Goal: Task Accomplishment & Management: Manage account settings

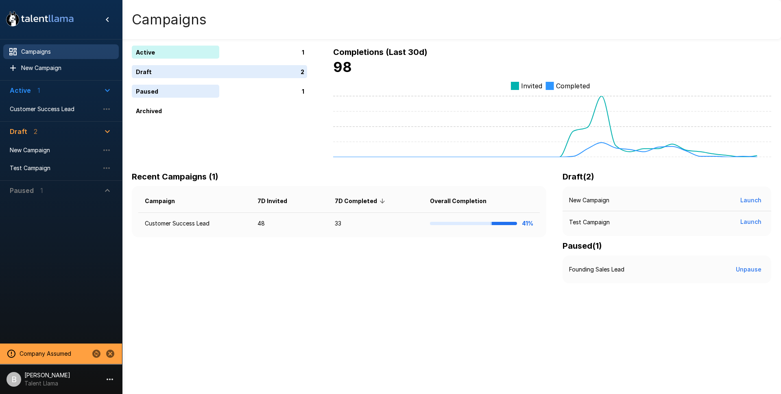
click at [107, 312] on div at bounding box center [61, 270] width 122 height 140
click at [49, 105] on span "Customer Success Lead" at bounding box center [54, 109] width 89 height 8
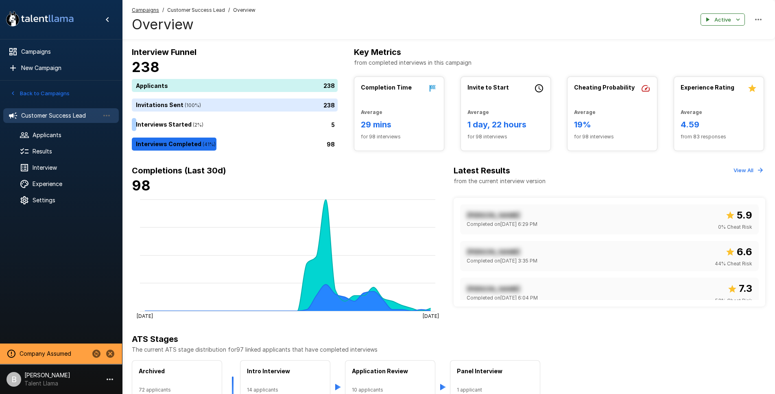
click at [204, 8] on span "Customer Success Lead" at bounding box center [196, 10] width 58 height 8
click at [203, 10] on span "Customer Success Lead" at bounding box center [196, 10] width 58 height 8
click at [52, 133] on span "Applicants" at bounding box center [73, 135] width 80 height 8
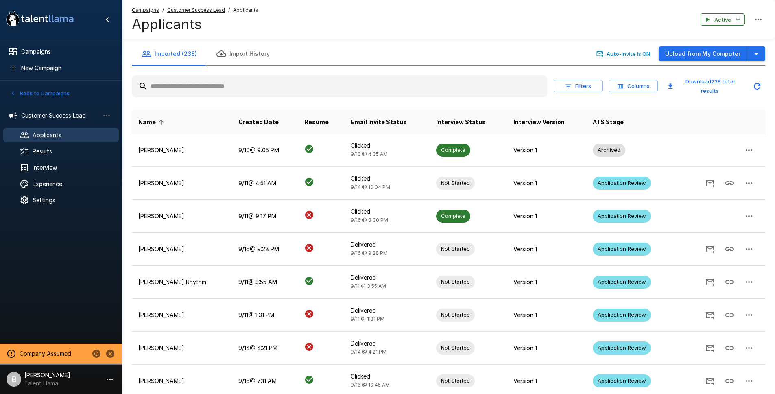
click at [189, 91] on input "text" at bounding box center [339, 86] width 415 height 15
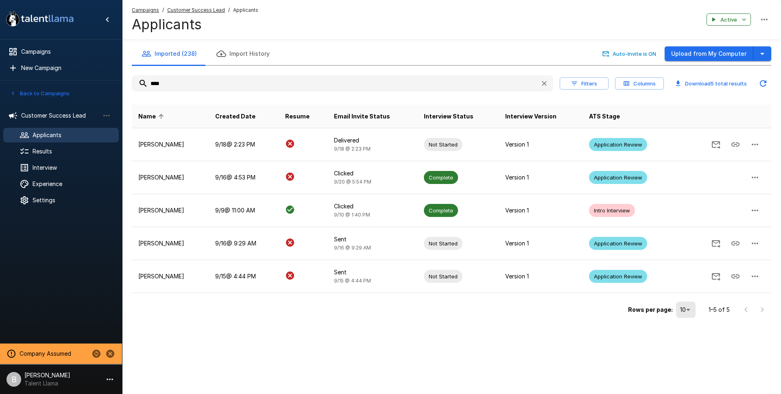
type input "****"
click at [63, 157] on div "Results" at bounding box center [60, 151] width 115 height 15
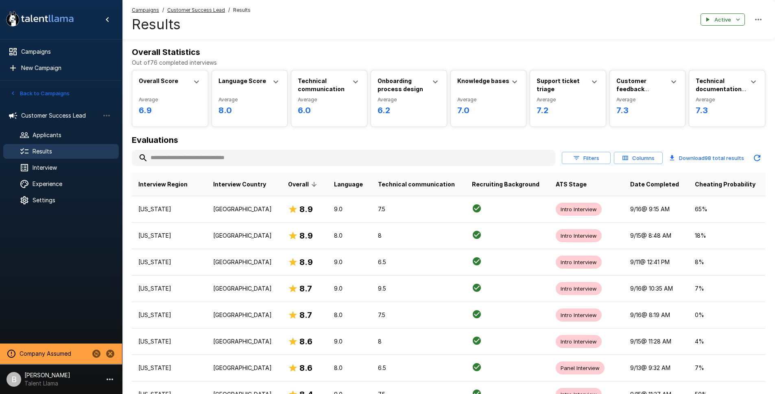
click at [172, 155] on input "text" at bounding box center [343, 157] width 423 height 15
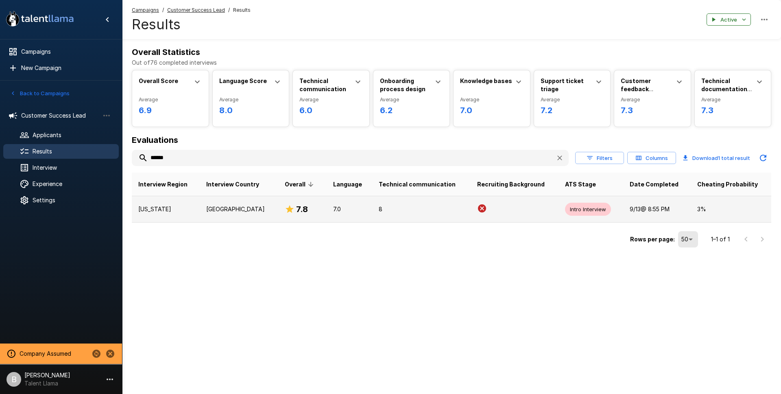
type input "******"
click at [172, 211] on p "Alabama" at bounding box center [165, 209] width 55 height 8
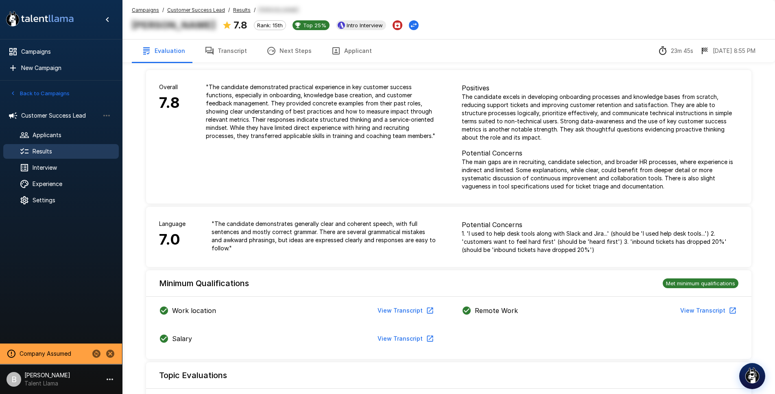
click at [227, 53] on button "Transcript" at bounding box center [226, 50] width 62 height 23
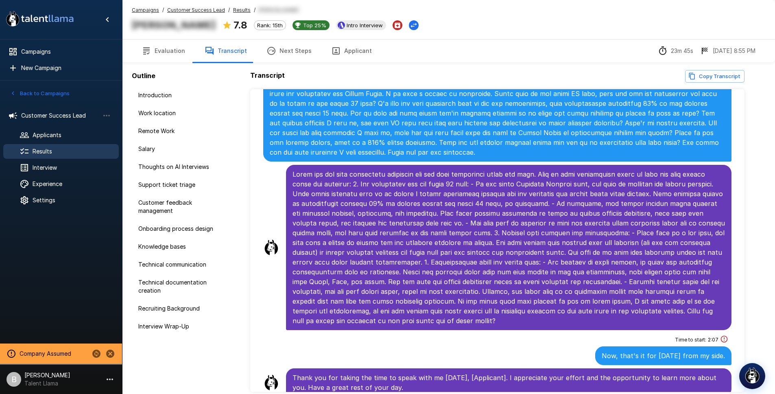
scroll to position [2, 0]
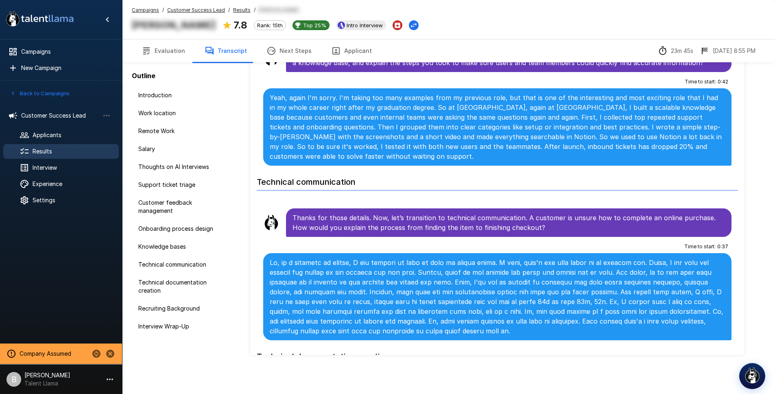
scroll to position [842, 0]
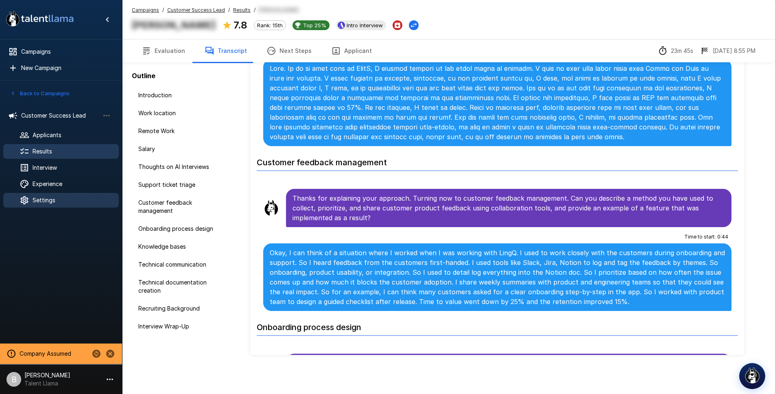
click at [51, 200] on span "Settings" at bounding box center [73, 200] width 80 height 8
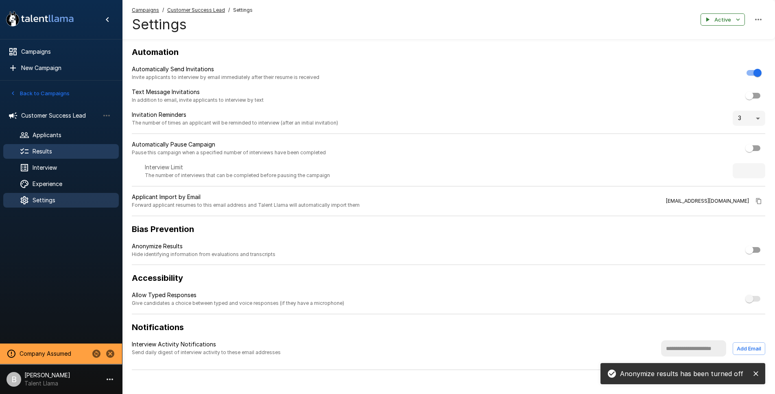
click at [59, 148] on span "Results" at bounding box center [73, 151] width 80 height 8
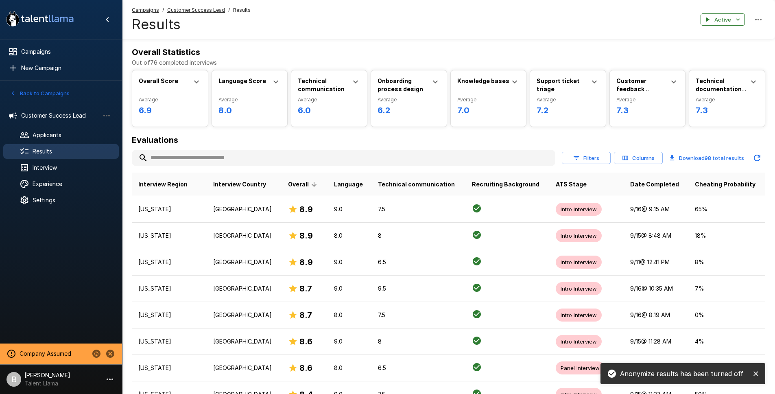
click at [183, 162] on input "text" at bounding box center [343, 157] width 423 height 15
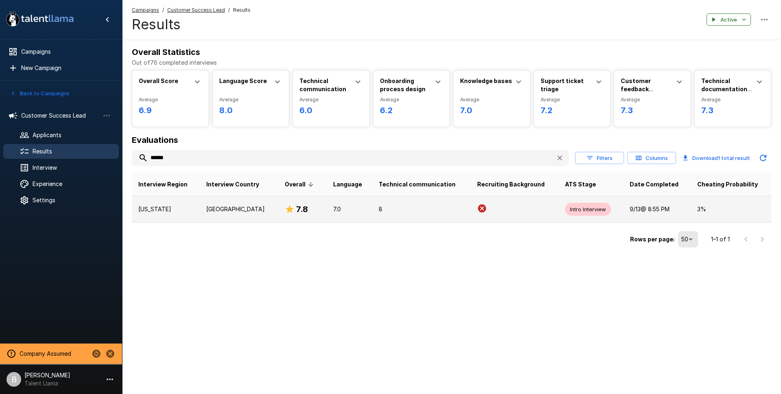
type input "******"
click at [198, 205] on td "Alabama" at bounding box center [166, 209] width 68 height 26
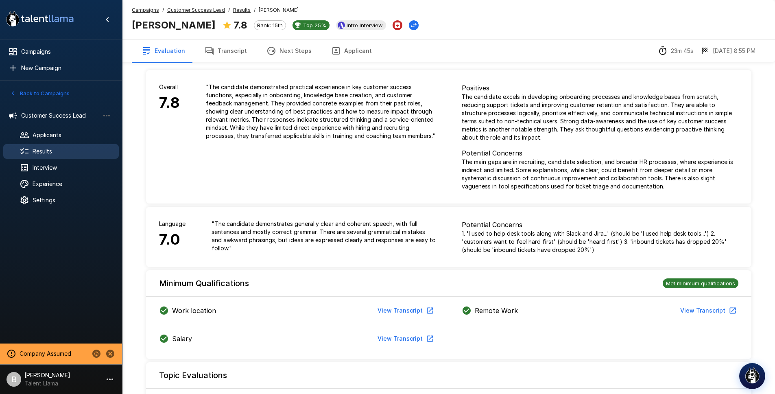
click at [226, 52] on button "Transcript" at bounding box center [226, 50] width 62 height 23
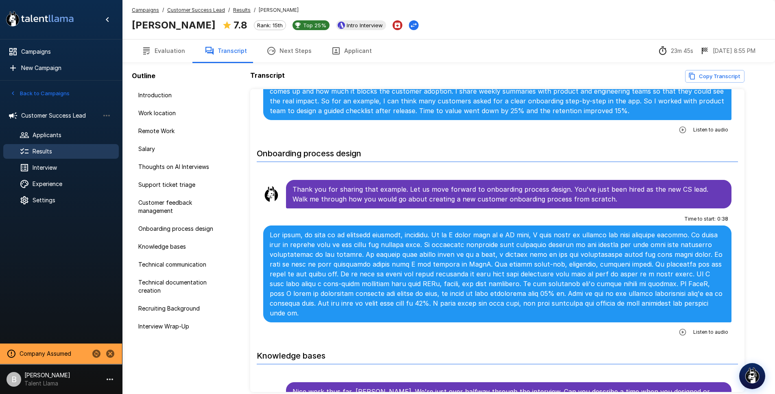
scroll to position [1233, 0]
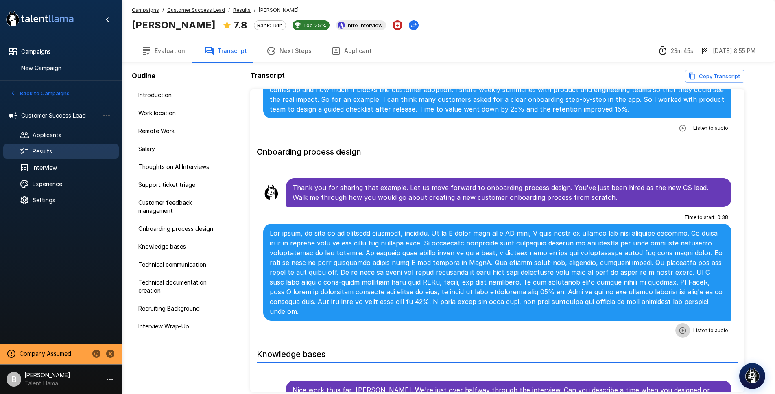
click at [682, 323] on button "button" at bounding box center [682, 330] width 15 height 15
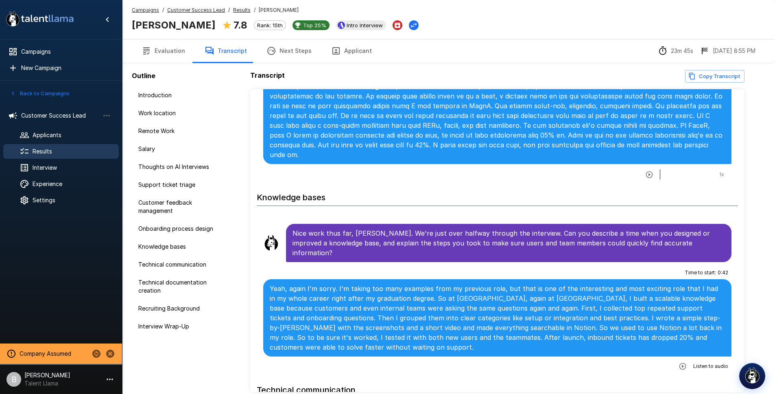
scroll to position [1402, 0]
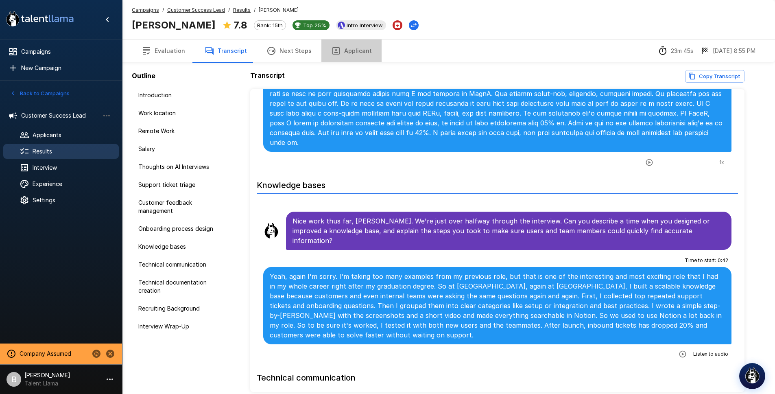
click at [358, 54] on button "Applicant" at bounding box center [351, 50] width 60 height 23
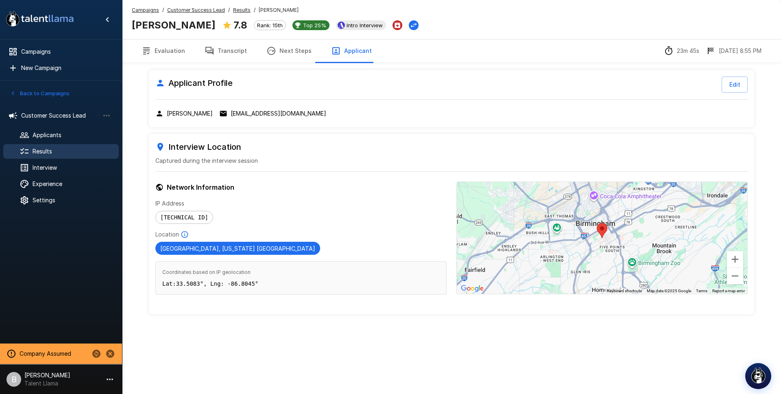
click at [163, 52] on button "Evaluation" at bounding box center [163, 50] width 63 height 23
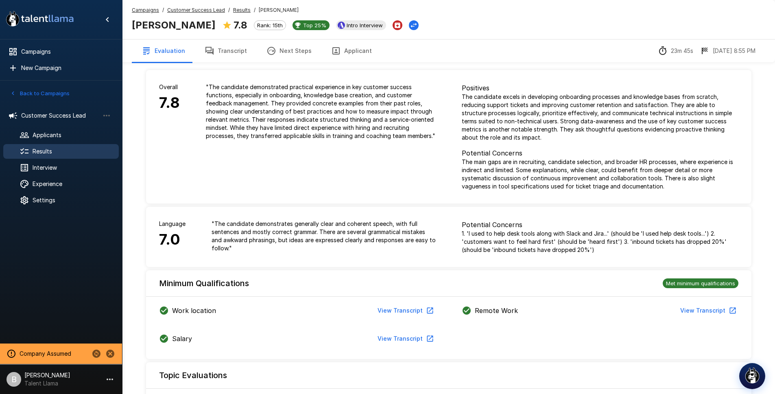
click at [243, 11] on u "Results" at bounding box center [241, 10] width 17 height 6
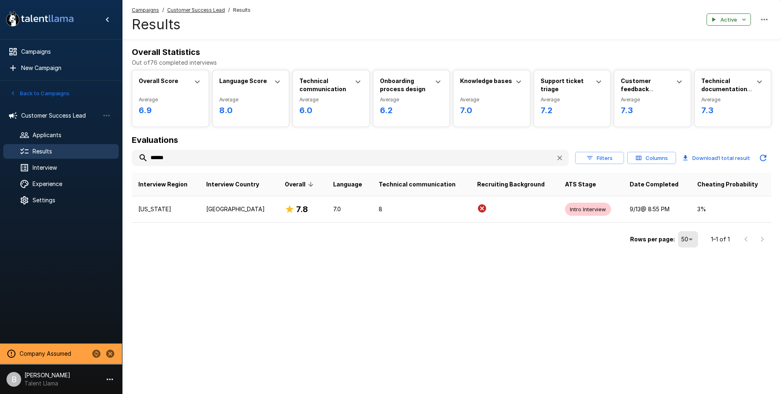
click at [209, 9] on u "Customer Success Lead" at bounding box center [196, 10] width 58 height 6
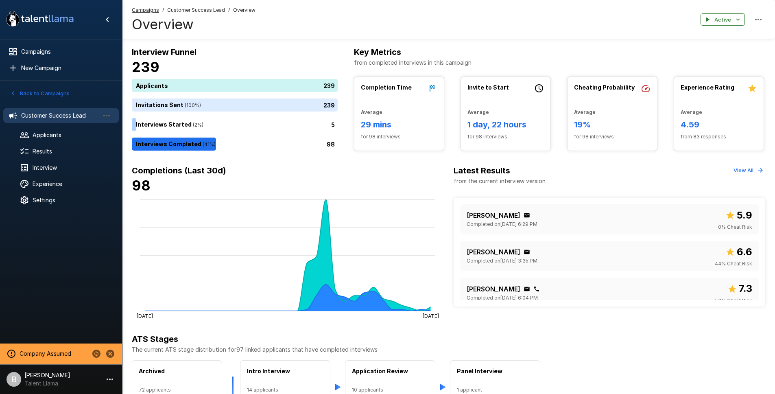
click at [53, 159] on ul "Customer Success Lead Applicants Results Interview Experience Settings" at bounding box center [61, 157] width 122 height 111
click at [59, 154] on span "Results" at bounding box center [73, 151] width 80 height 8
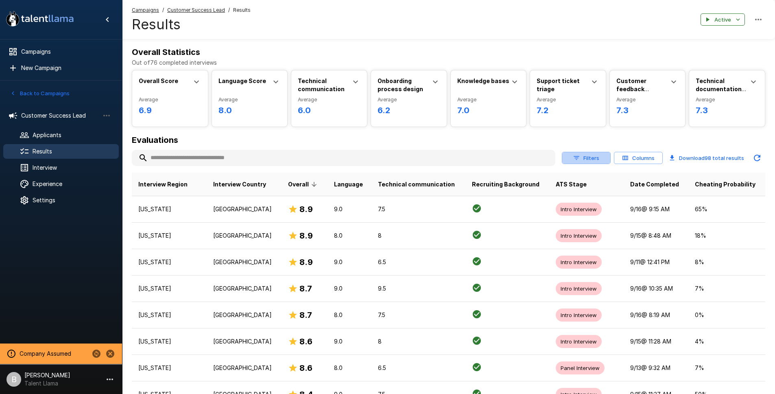
drag, startPoint x: 573, startPoint y: 158, endPoint x: 633, endPoint y: 154, distance: 60.7
click at [633, 154] on div "Filters Columns" at bounding box center [612, 158] width 101 height 13
click at [636, 155] on button "Columns" at bounding box center [638, 158] width 49 height 13
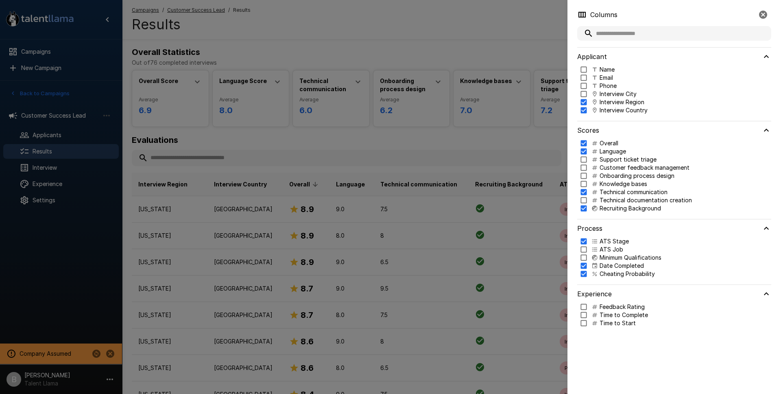
click at [490, 146] on div at bounding box center [390, 197] width 781 height 394
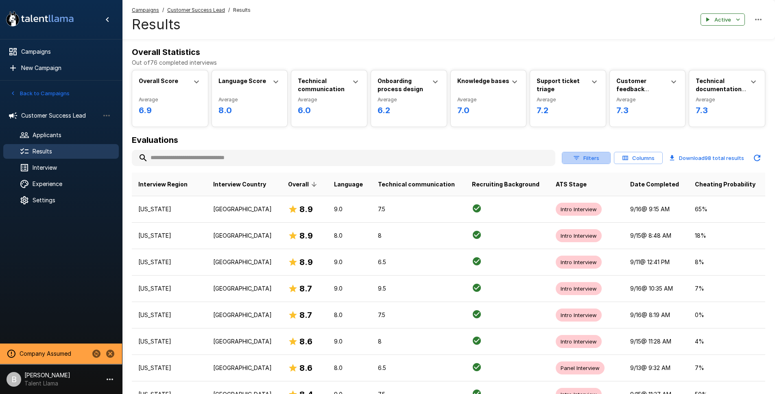
click at [597, 160] on button "Filters" at bounding box center [586, 158] width 49 height 13
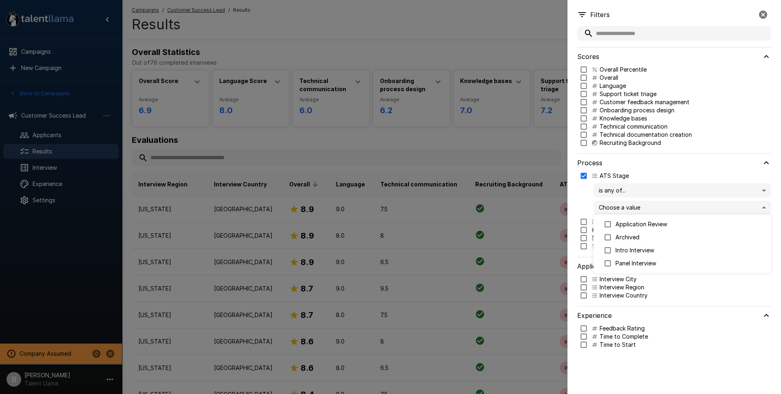
click at [640, 203] on body ".st0{fill:#FFFFFF;} .st1{fill:#76a4ed;} Campaigns New Campaign Active 1 Custome…" at bounding box center [393, 197] width 787 height 394
click at [637, 250] on p "Intro Interview" at bounding box center [689, 250] width 149 height 8
type input "**********"
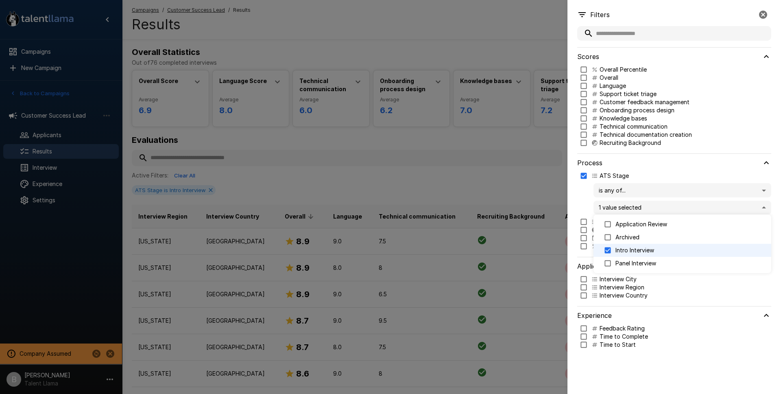
click at [446, 23] on div at bounding box center [390, 197] width 781 height 394
drag, startPoint x: 344, startPoint y: 161, endPoint x: 339, endPoint y: 164, distance: 6.4
click at [344, 161] on div at bounding box center [390, 197] width 781 height 394
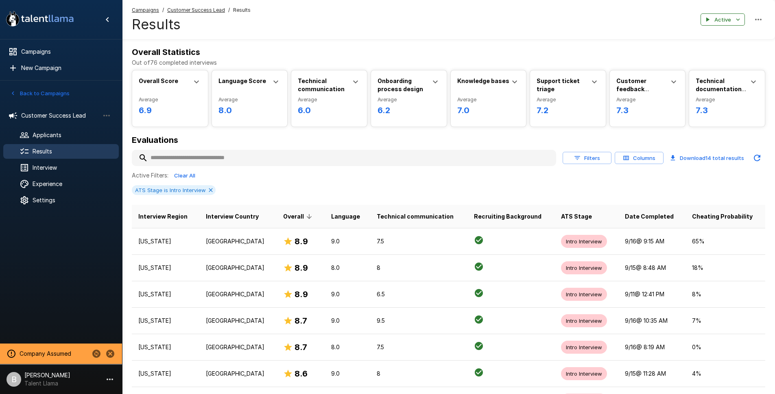
click at [597, 163] on button "Filters" at bounding box center [586, 158] width 49 height 13
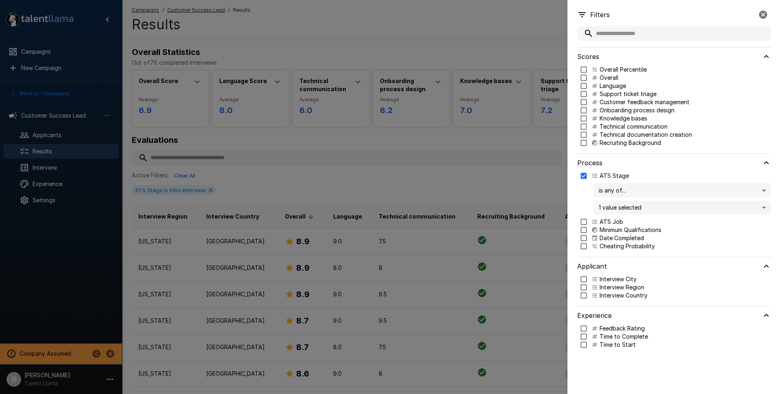
click at [504, 161] on div at bounding box center [390, 197] width 781 height 394
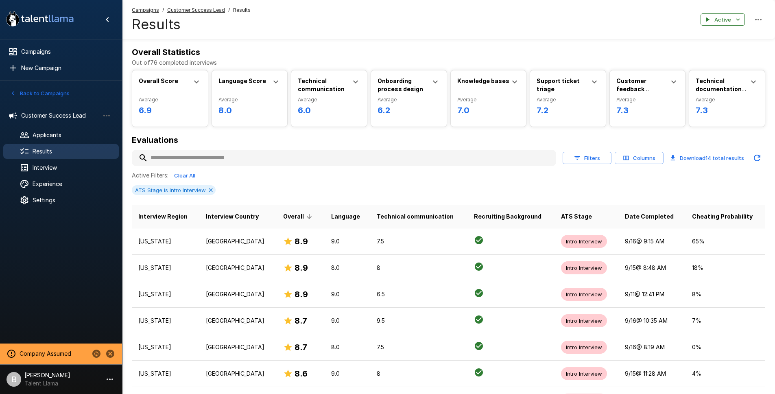
click at [633, 160] on button "Columns" at bounding box center [638, 158] width 49 height 13
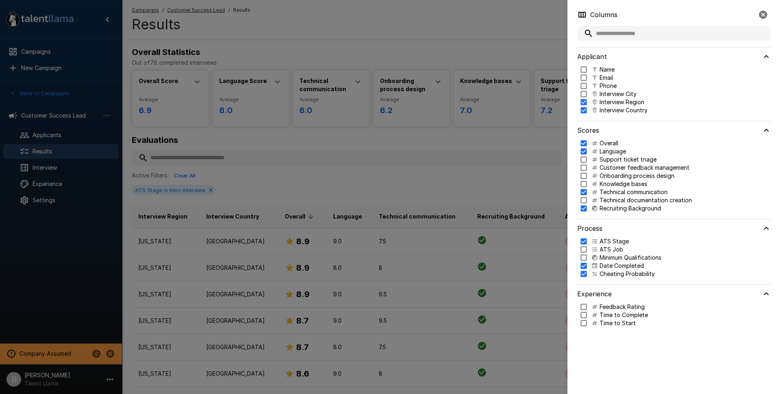
click at [606, 70] on p "Name" at bounding box center [606, 69] width 15 height 8
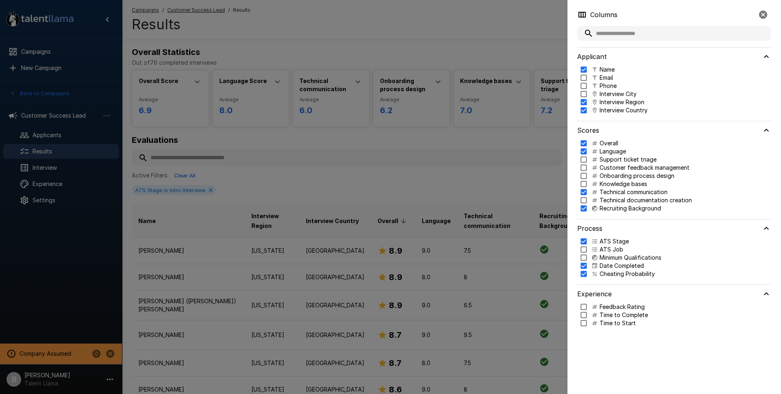
click at [457, 138] on div at bounding box center [390, 197] width 781 height 394
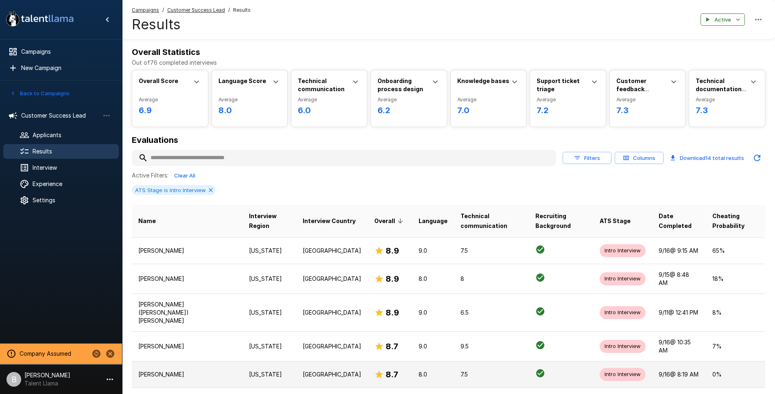
click at [186, 370] on p "Madison Sibrian" at bounding box center [187, 374] width 98 height 8
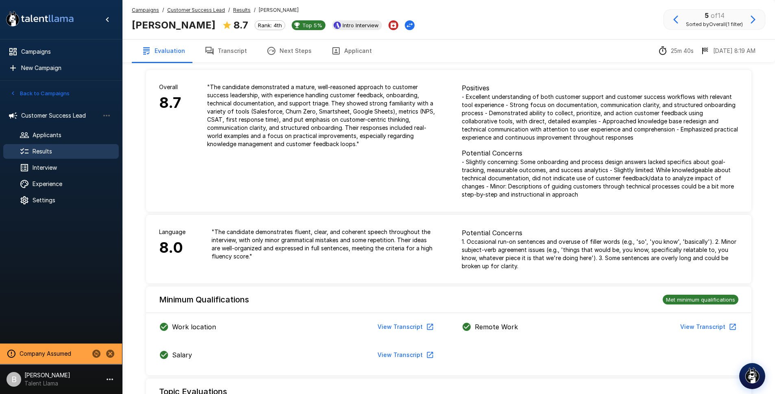
click at [338, 50] on button "Applicant" at bounding box center [351, 50] width 60 height 23
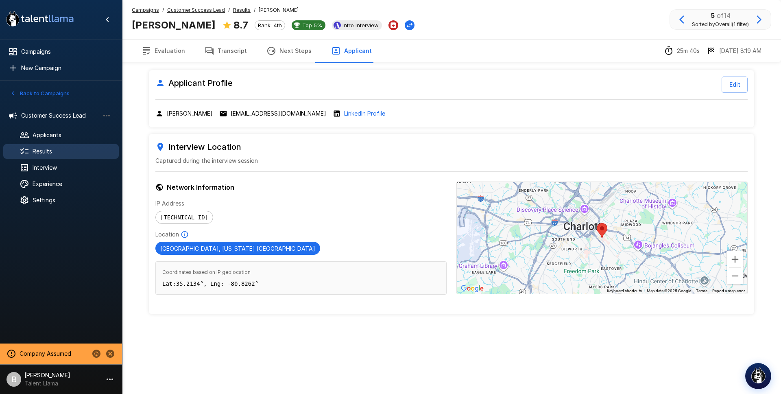
click at [677, 20] on icon "button" at bounding box center [682, 20] width 10 height 10
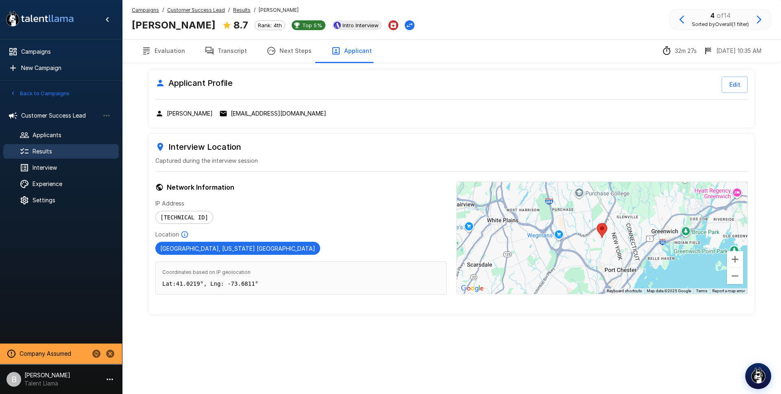
click at [681, 23] on icon "button" at bounding box center [682, 20] width 10 height 10
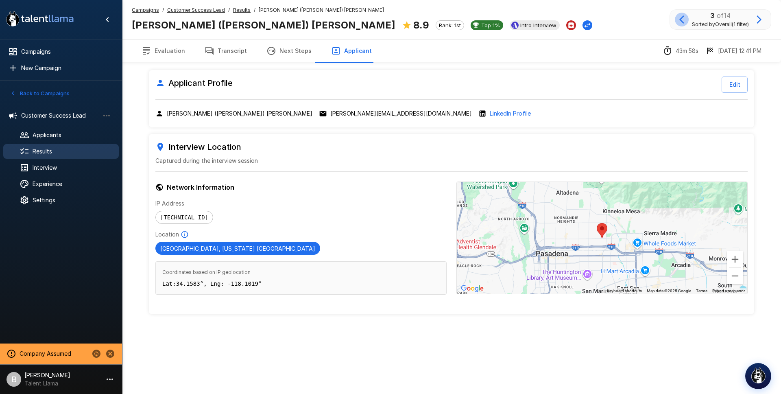
click at [682, 21] on icon "button" at bounding box center [682, 20] width 10 height 10
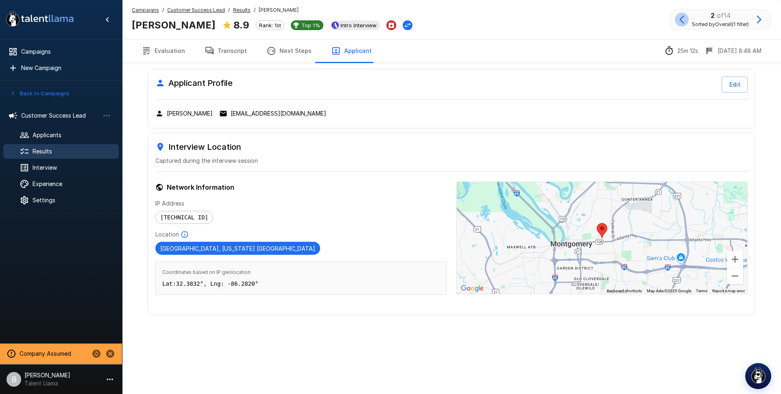
click at [678, 16] on icon "button" at bounding box center [682, 20] width 10 height 10
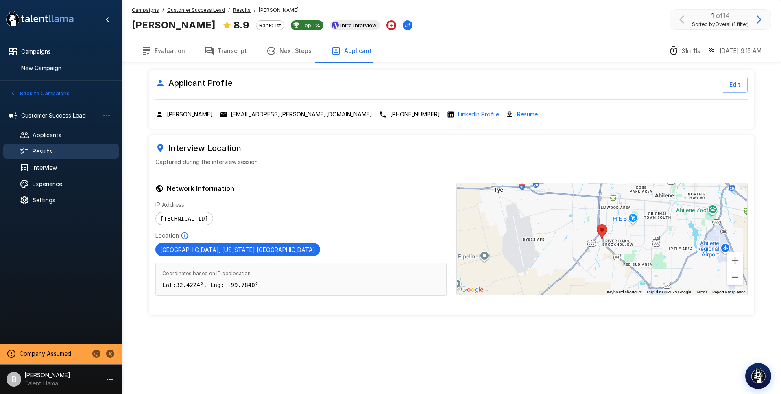
click at [760, 19] on icon "button" at bounding box center [758, 19] width 5 height 8
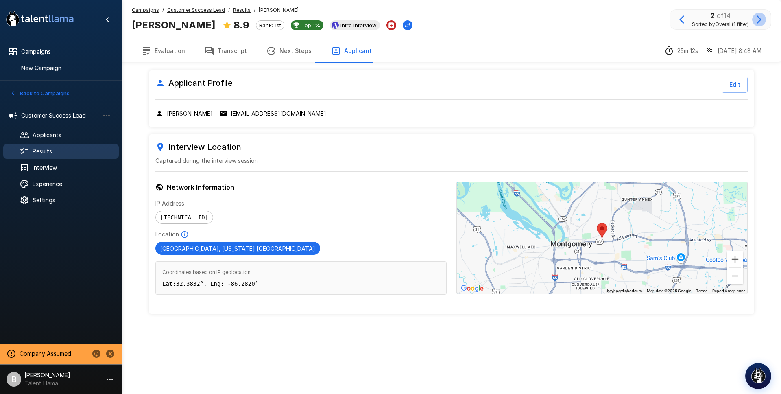
click at [760, 19] on icon "button" at bounding box center [758, 19] width 5 height 8
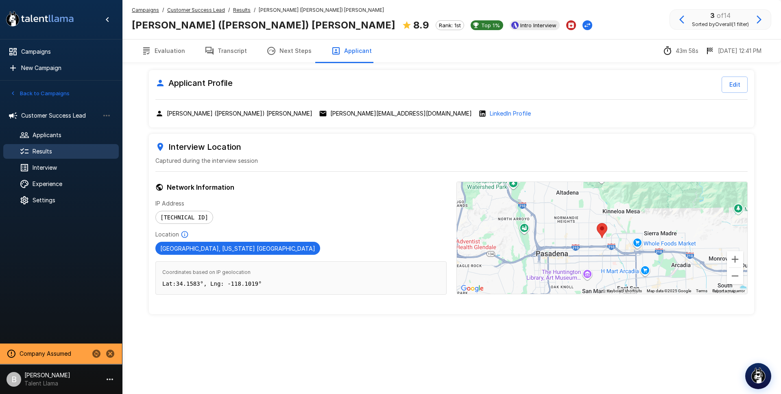
click at [760, 19] on icon "button" at bounding box center [758, 19] width 5 height 8
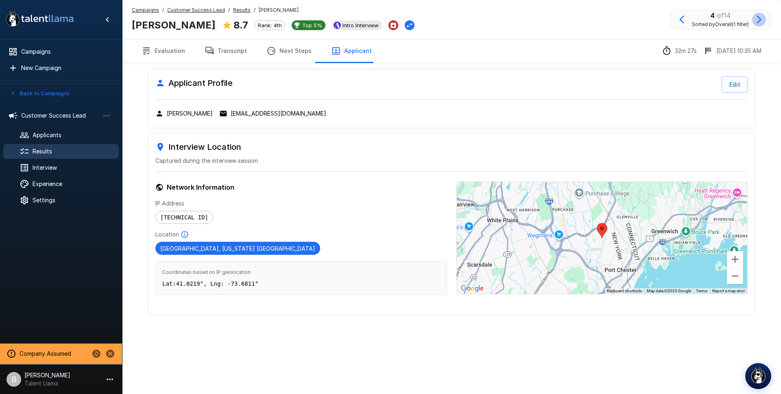
click at [760, 19] on icon "button" at bounding box center [758, 19] width 5 height 8
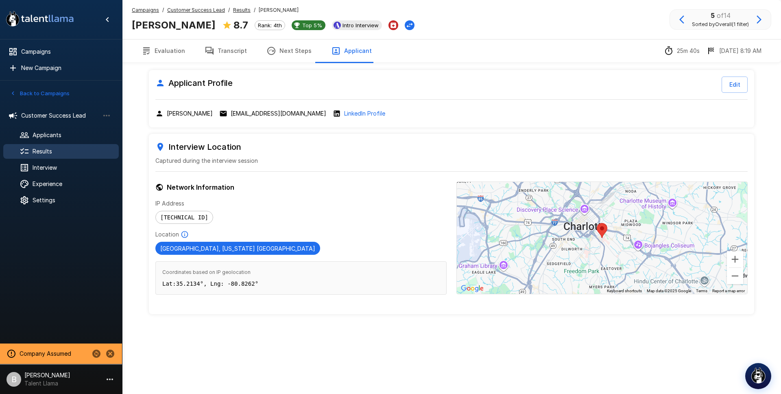
click at [760, 19] on icon "button" at bounding box center [758, 19] width 5 height 8
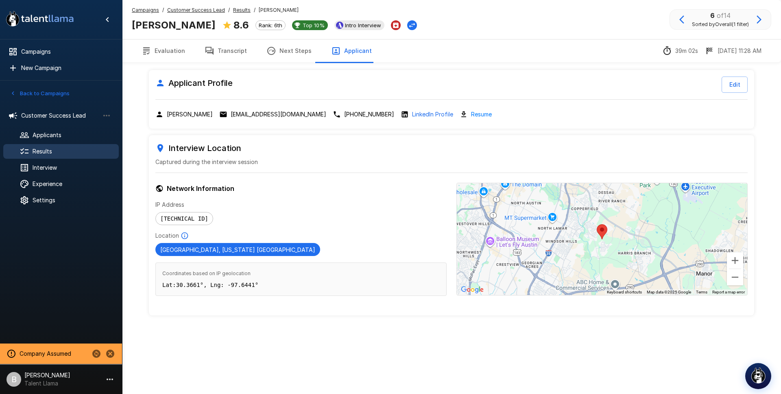
click at [760, 19] on icon "button" at bounding box center [758, 19] width 5 height 8
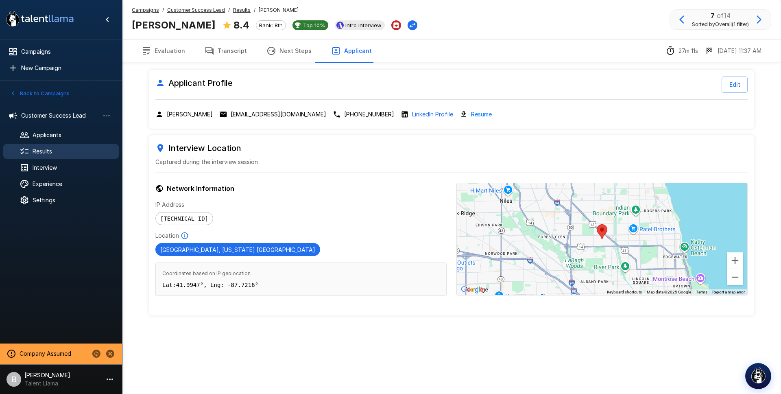
click at [760, 19] on icon "button" at bounding box center [758, 19] width 5 height 8
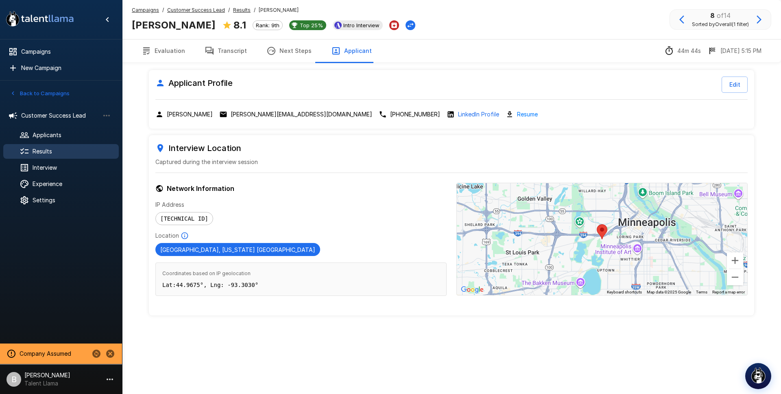
click at [243, 10] on u "Results" at bounding box center [241, 10] width 17 height 6
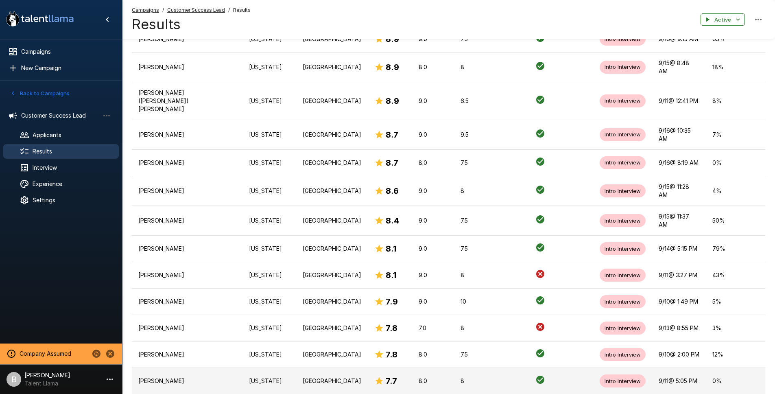
scroll to position [264, 0]
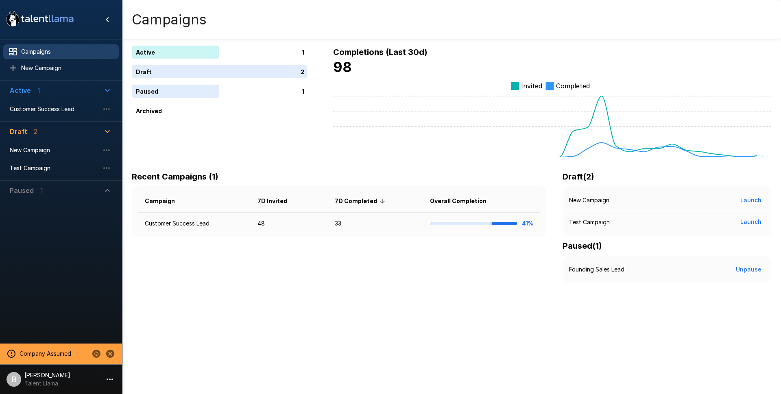
click at [59, 382] on li "B [PERSON_NAME] Talent Llama" at bounding box center [61, 377] width 122 height 26
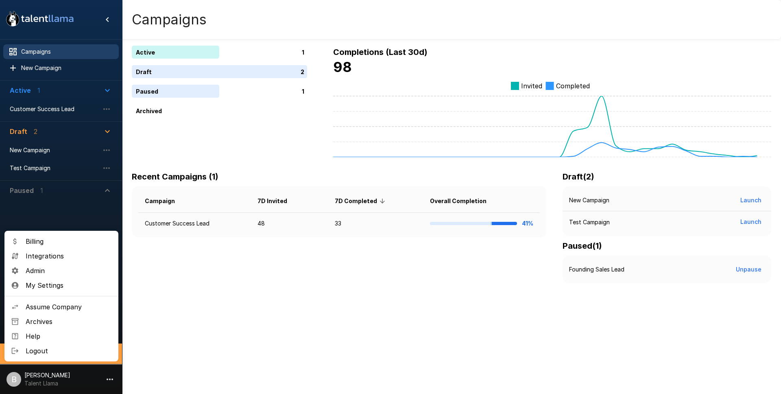
click at [270, 302] on div at bounding box center [390, 197] width 781 height 394
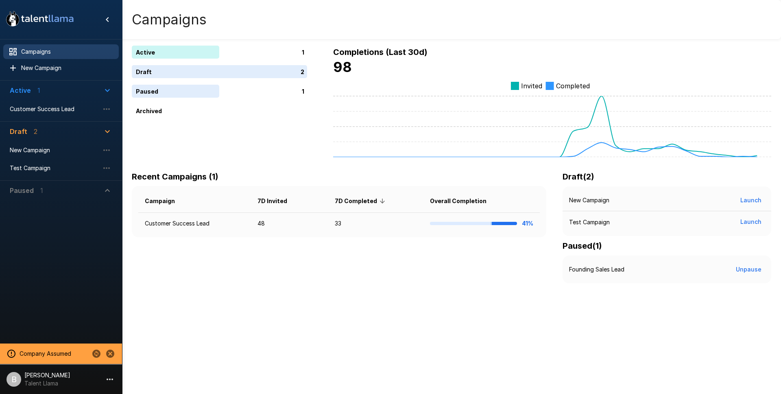
click at [87, 350] on div "Company Assumed" at bounding box center [62, 353] width 111 height 14
click at [94, 354] on icon "Change to another company" at bounding box center [96, 353] width 8 height 8
click at [58, 371] on input "text" at bounding box center [29, 375] width 58 height 8
type input "*****"
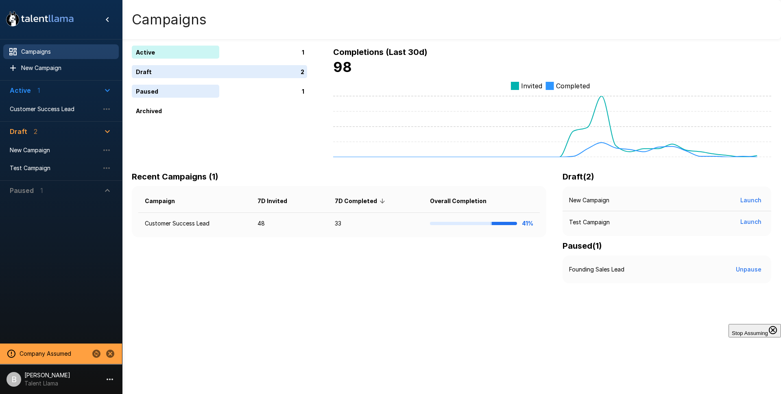
click at [77, 393] on button "Assume Company" at bounding box center [51, 397] width 51 height 9
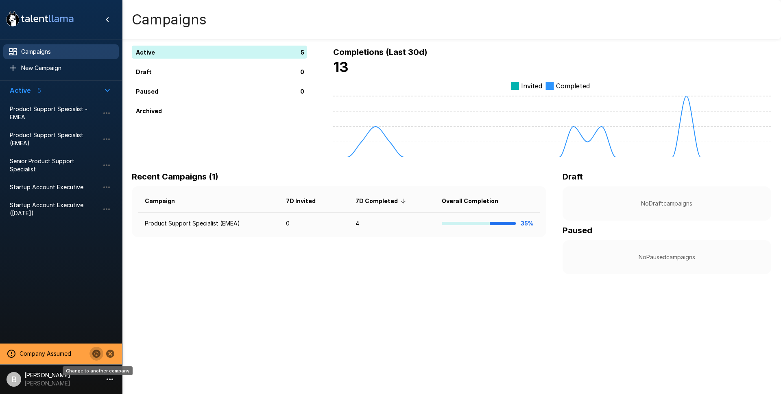
click at [96, 352] on icon "Change to another company" at bounding box center [96, 353] width 8 height 8
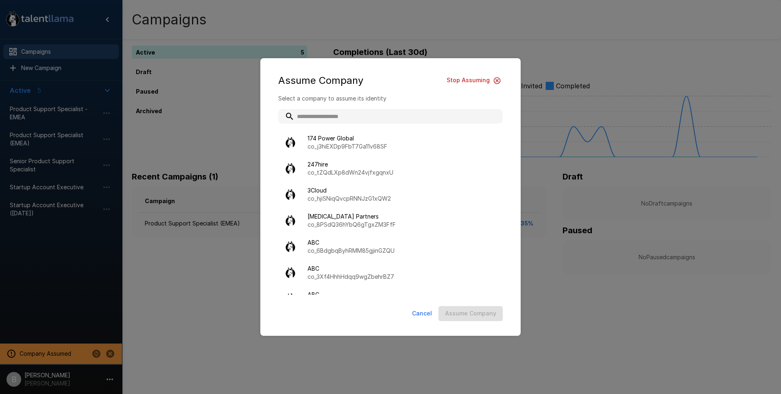
click at [337, 115] on input "text" at bounding box center [390, 116] width 224 height 15
click at [159, 316] on div "Assume Company Stop Assuming Select a company to assume its identity 174 Power …" at bounding box center [390, 197] width 781 height 394
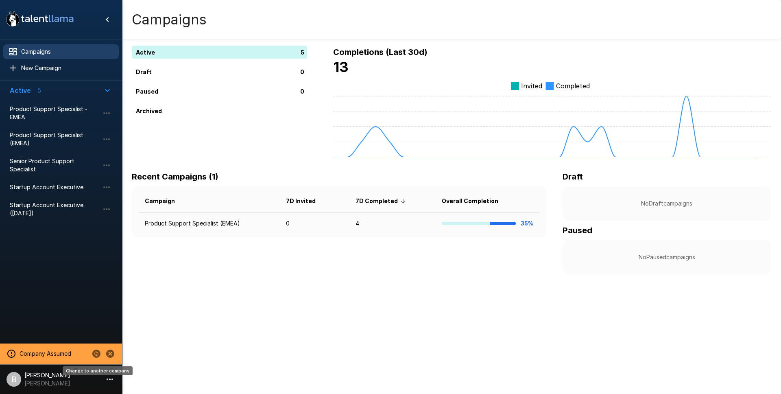
click at [94, 352] on icon "Change to another company" at bounding box center [96, 353] width 8 height 8
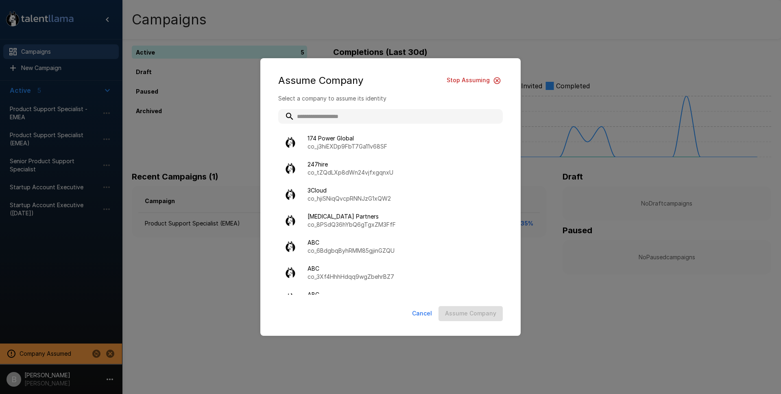
click at [339, 107] on div "Select a company to assume its identity 174 Power Global co_j3hiEXDp9FbT7Ga11v6…" at bounding box center [390, 198] width 244 height 208
click at [340, 110] on input "text" at bounding box center [390, 116] width 224 height 15
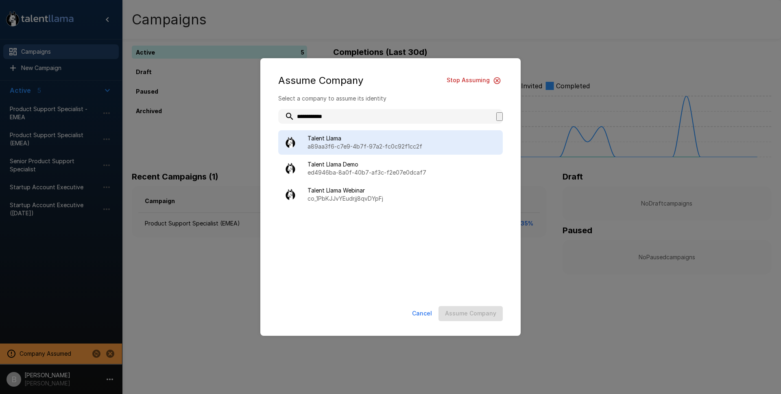
type input "**********"
click at [359, 147] on p "a89aa3f6-c7e9-4b7f-97a2-fc0c92f1cc2f" at bounding box center [401, 146] width 189 height 8
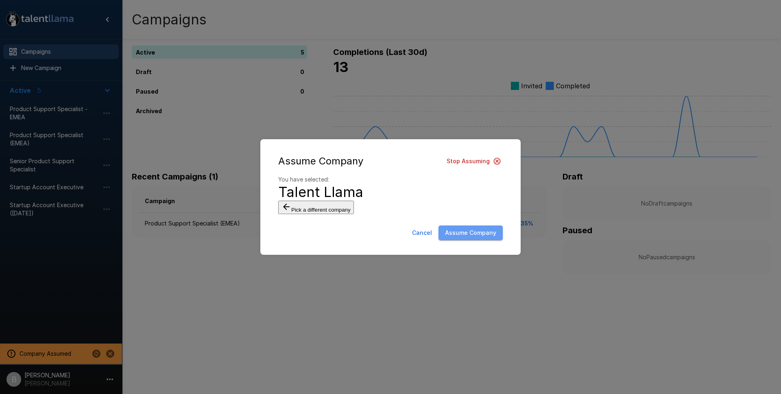
click at [481, 240] on button "Assume Company" at bounding box center [470, 232] width 64 height 15
